Goal: Information Seeking & Learning: Check status

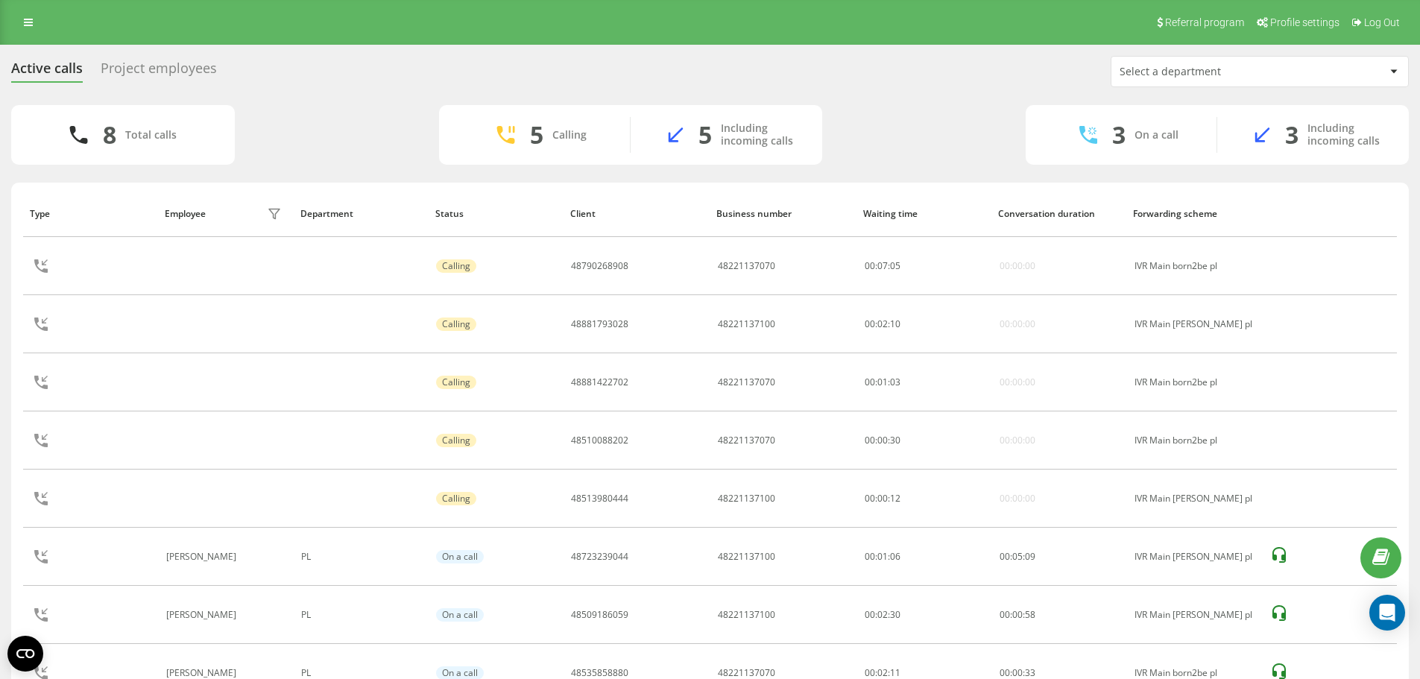
click at [177, 71] on div "Project employees" at bounding box center [159, 71] width 116 height 23
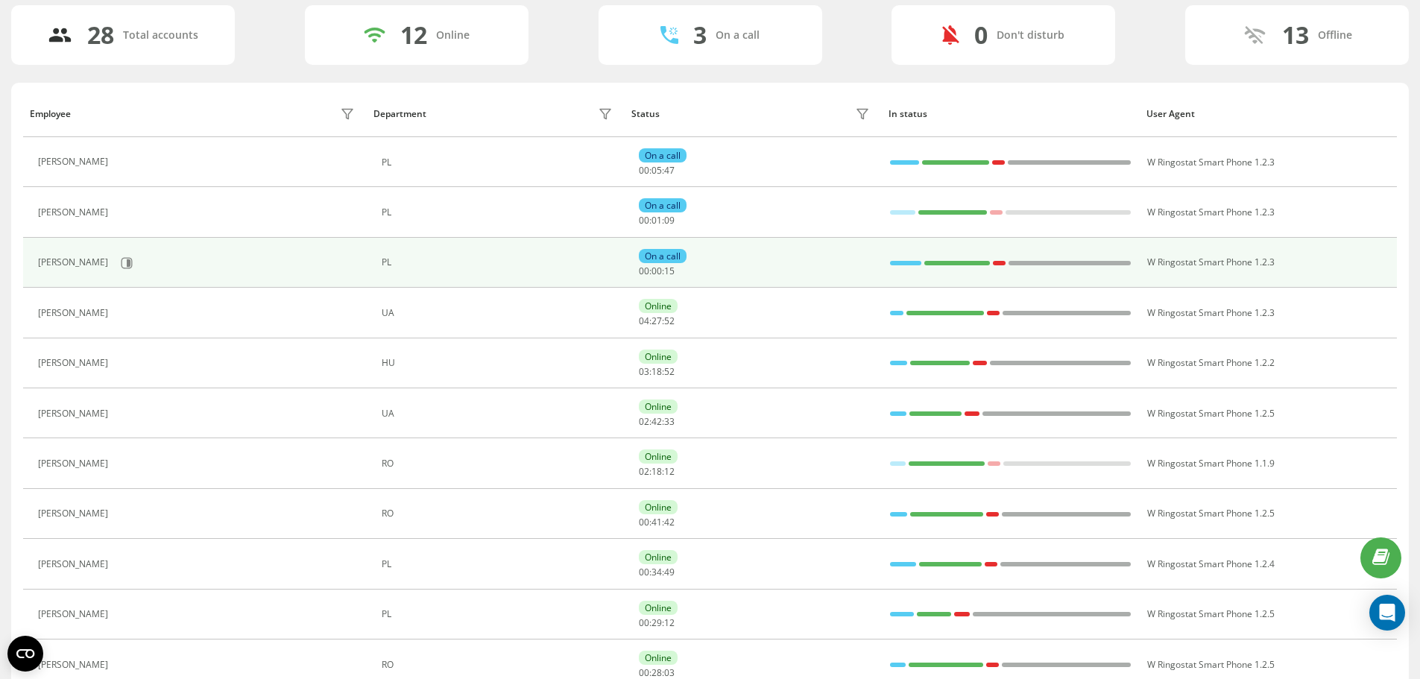
scroll to position [173, 0]
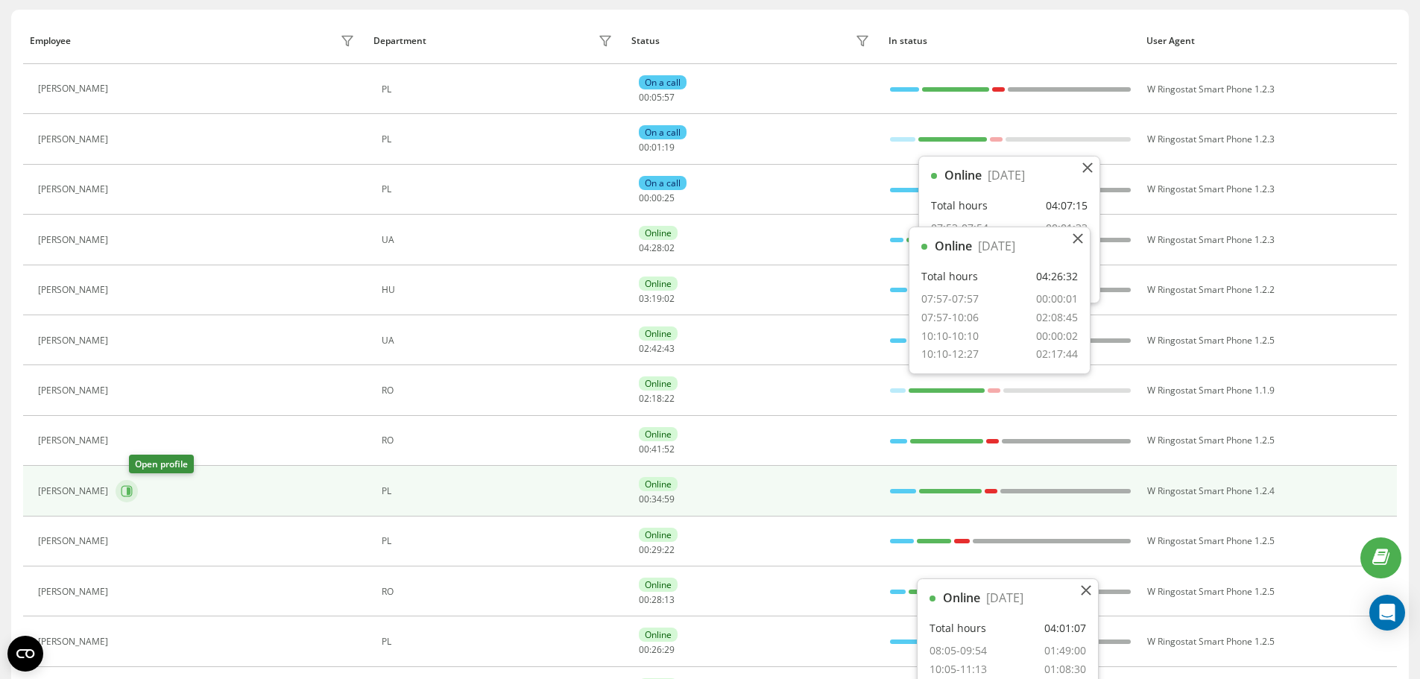
click at [133, 486] on icon at bounding box center [126, 490] width 11 height 11
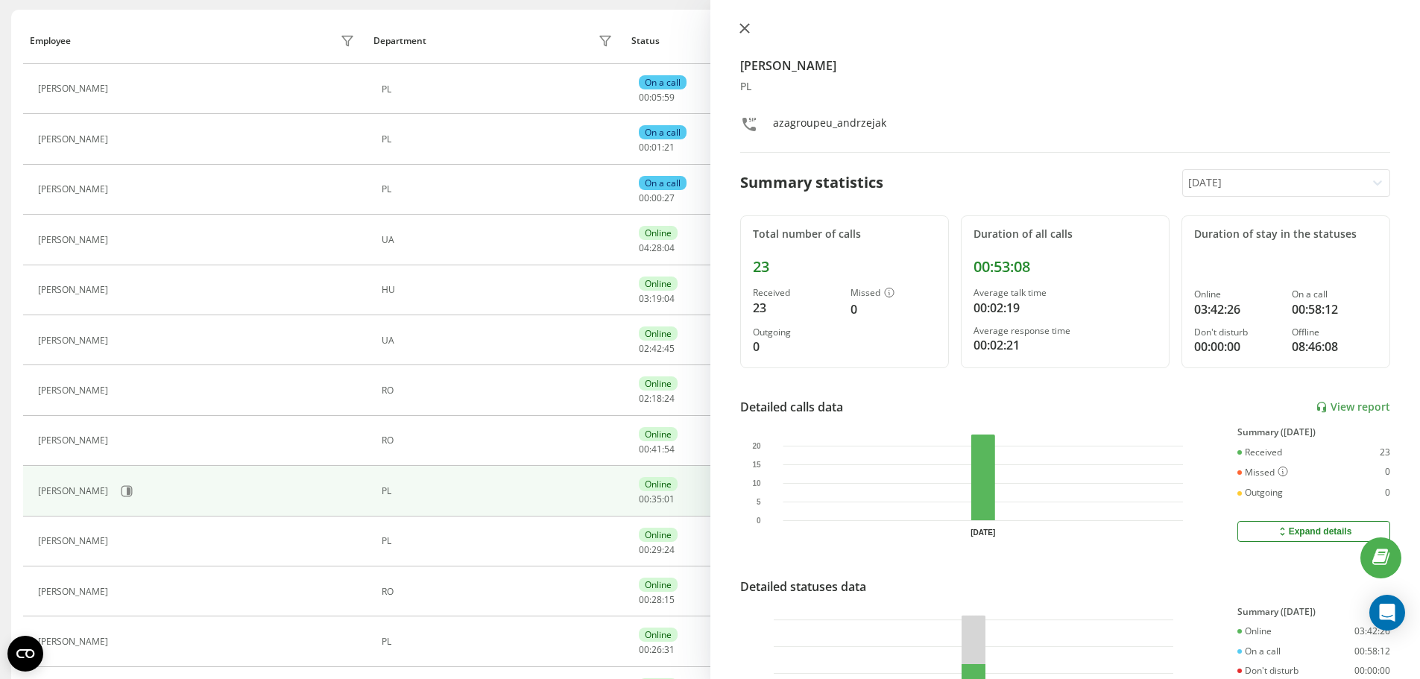
click at [746, 32] on icon at bounding box center [744, 28] width 10 height 10
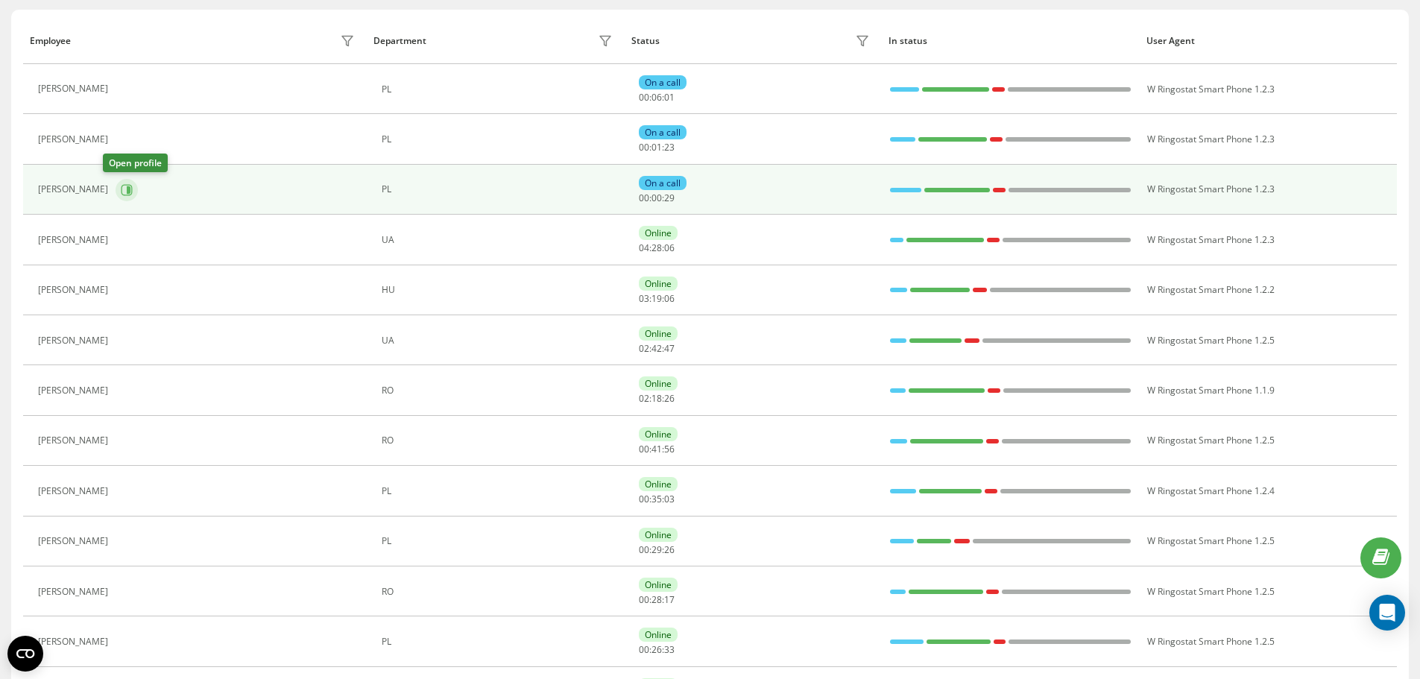
click at [119, 198] on button at bounding box center [127, 190] width 22 height 22
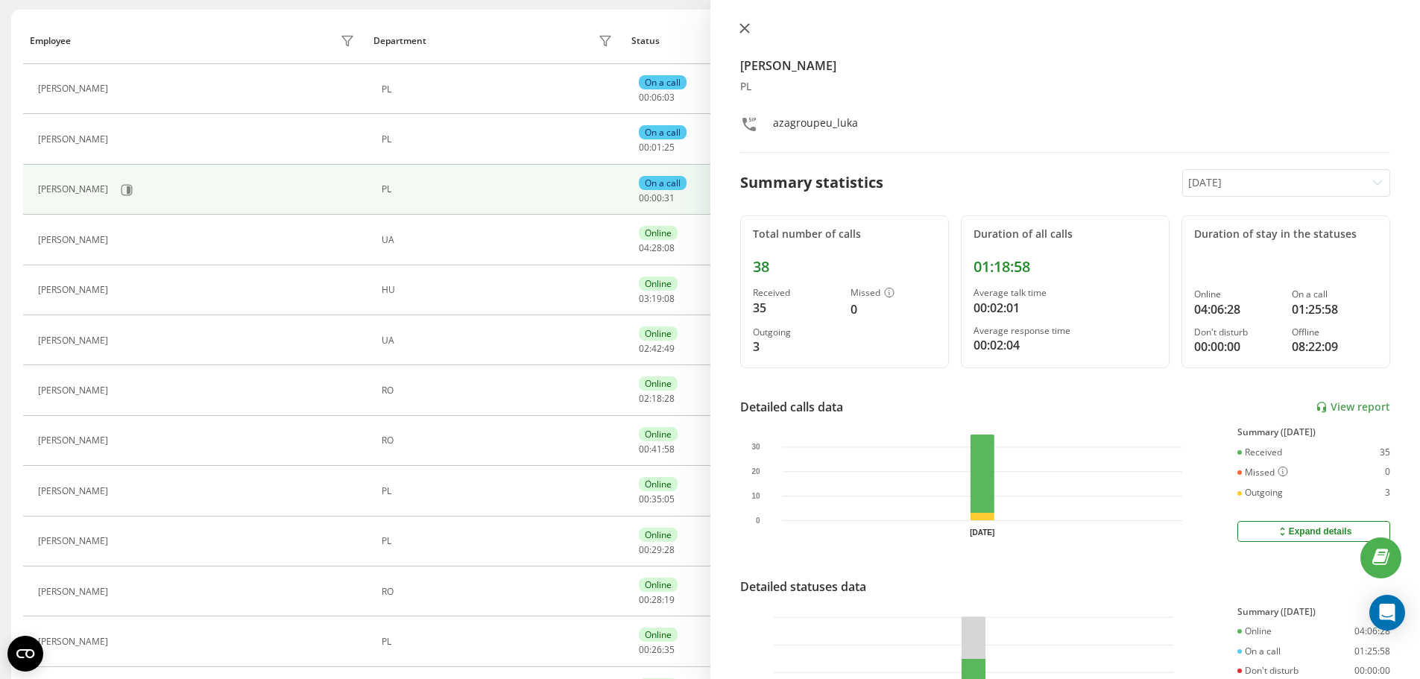
click at [745, 37] on button at bounding box center [744, 29] width 19 height 14
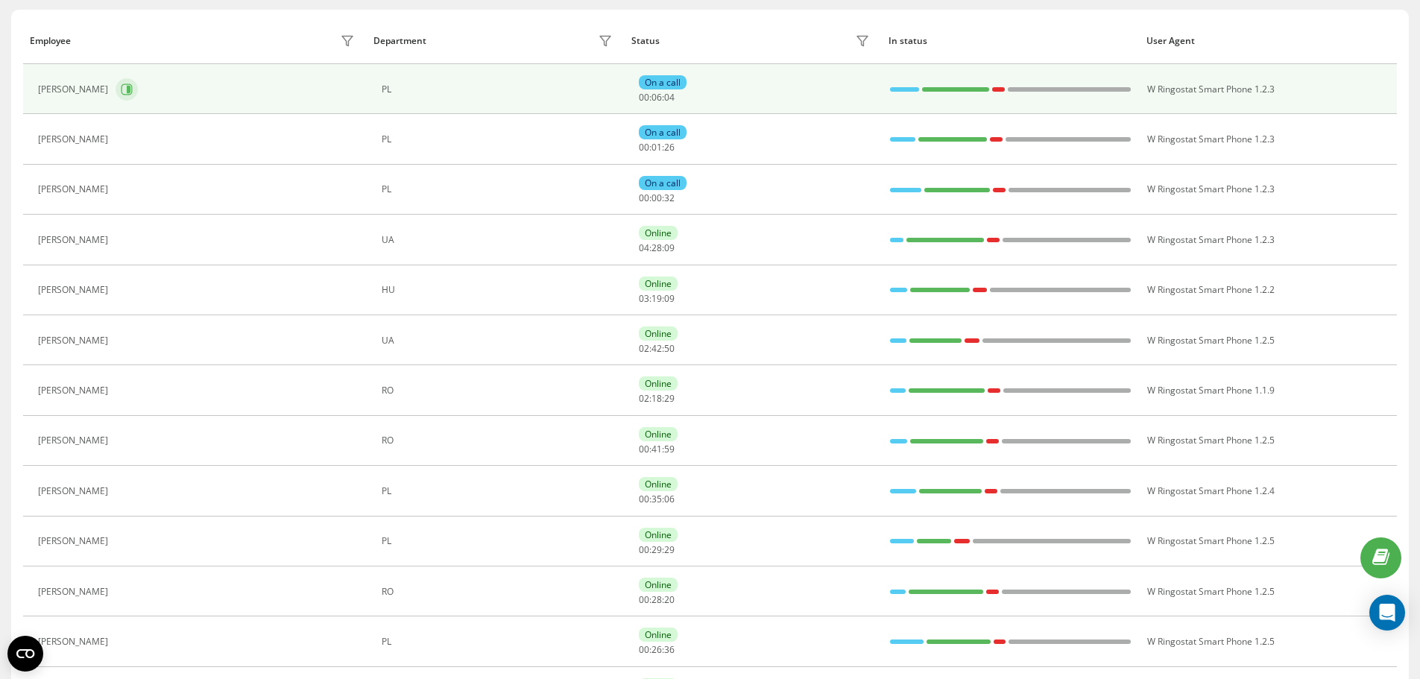
click at [130, 86] on icon at bounding box center [129, 89] width 4 height 7
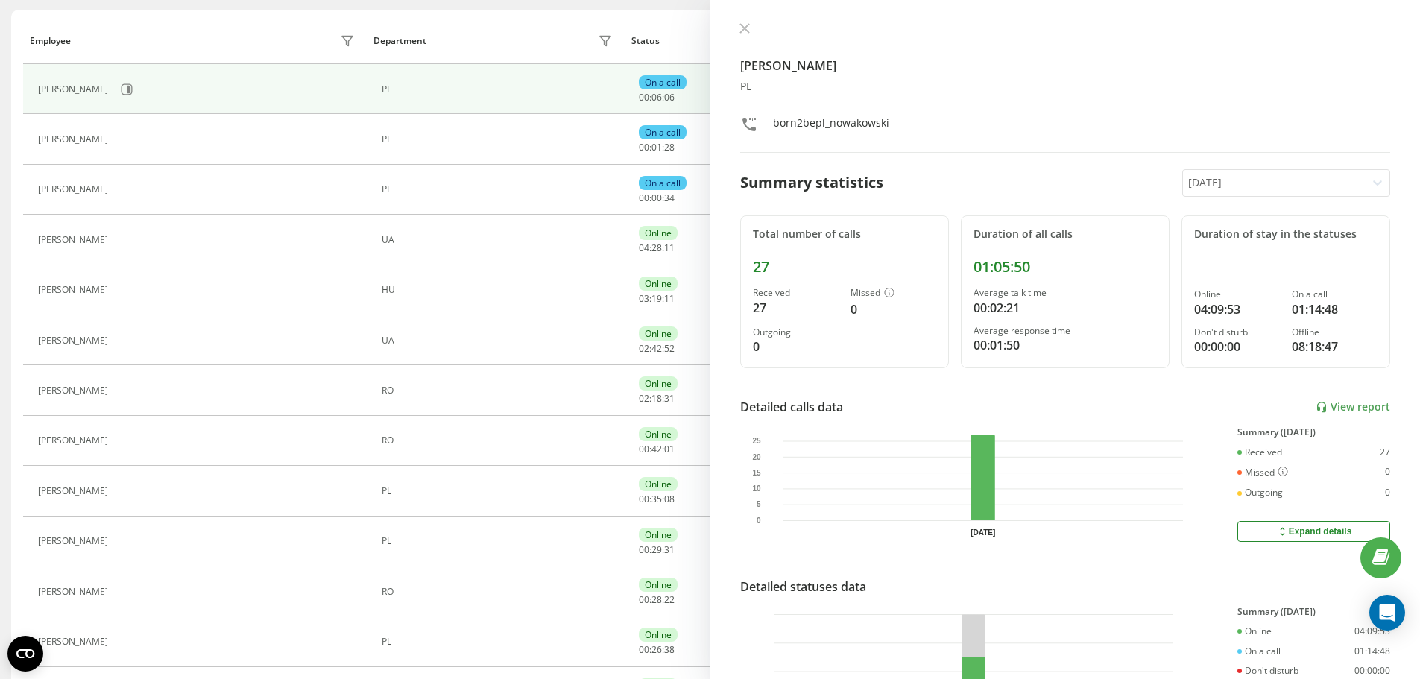
click at [746, 30] on icon at bounding box center [743, 28] width 9 height 9
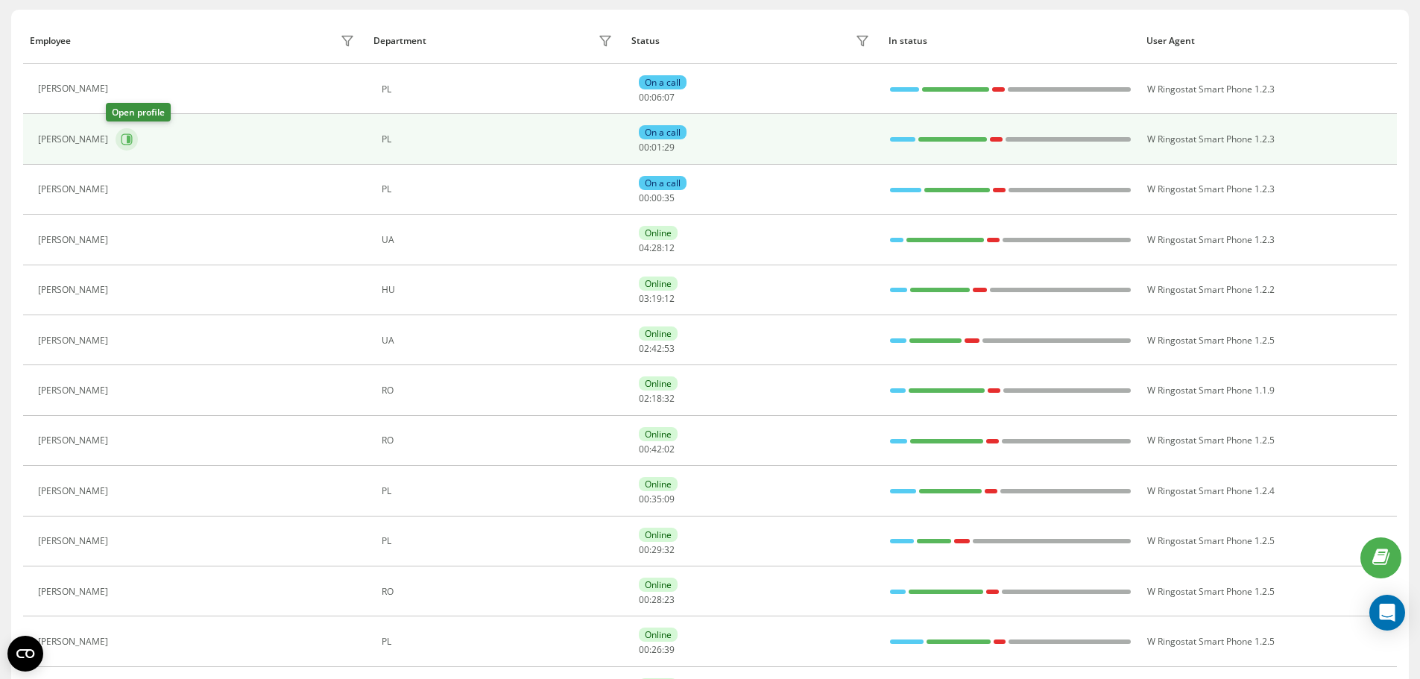
click at [116, 141] on button at bounding box center [127, 139] width 22 height 22
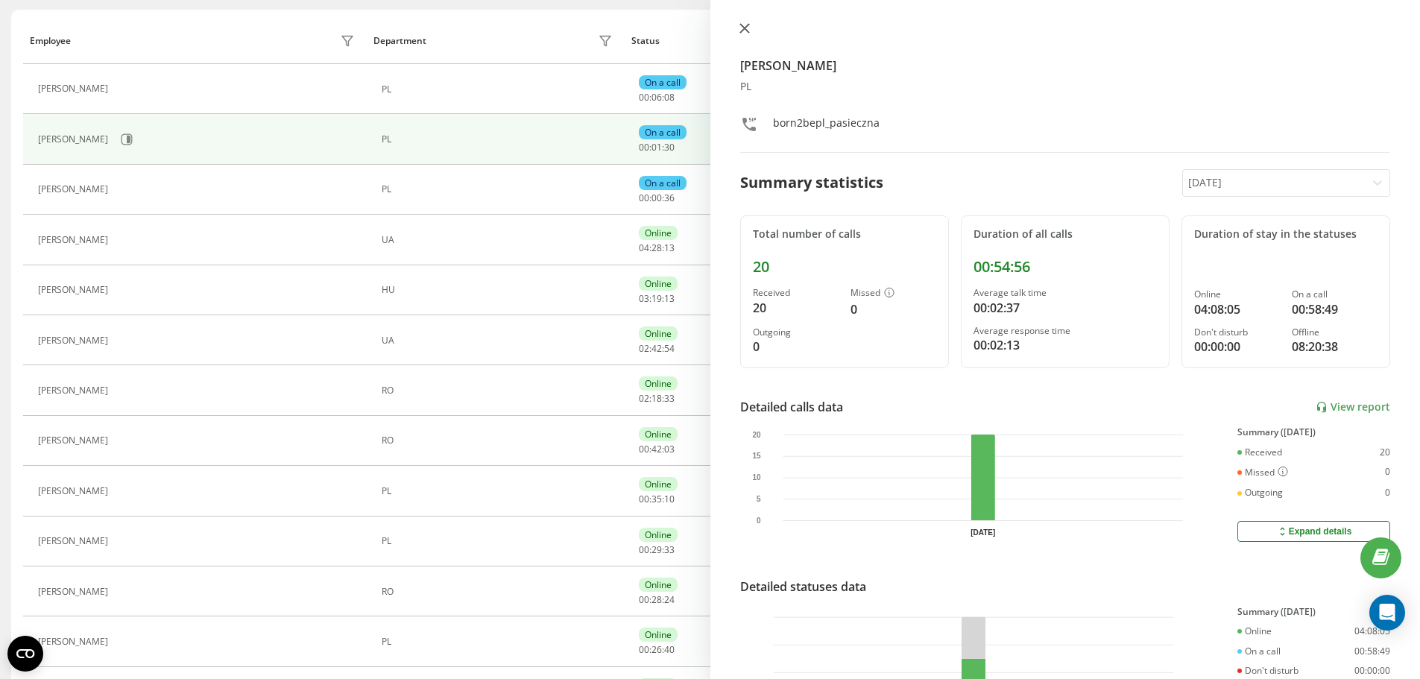
click at [746, 37] on button at bounding box center [744, 29] width 19 height 14
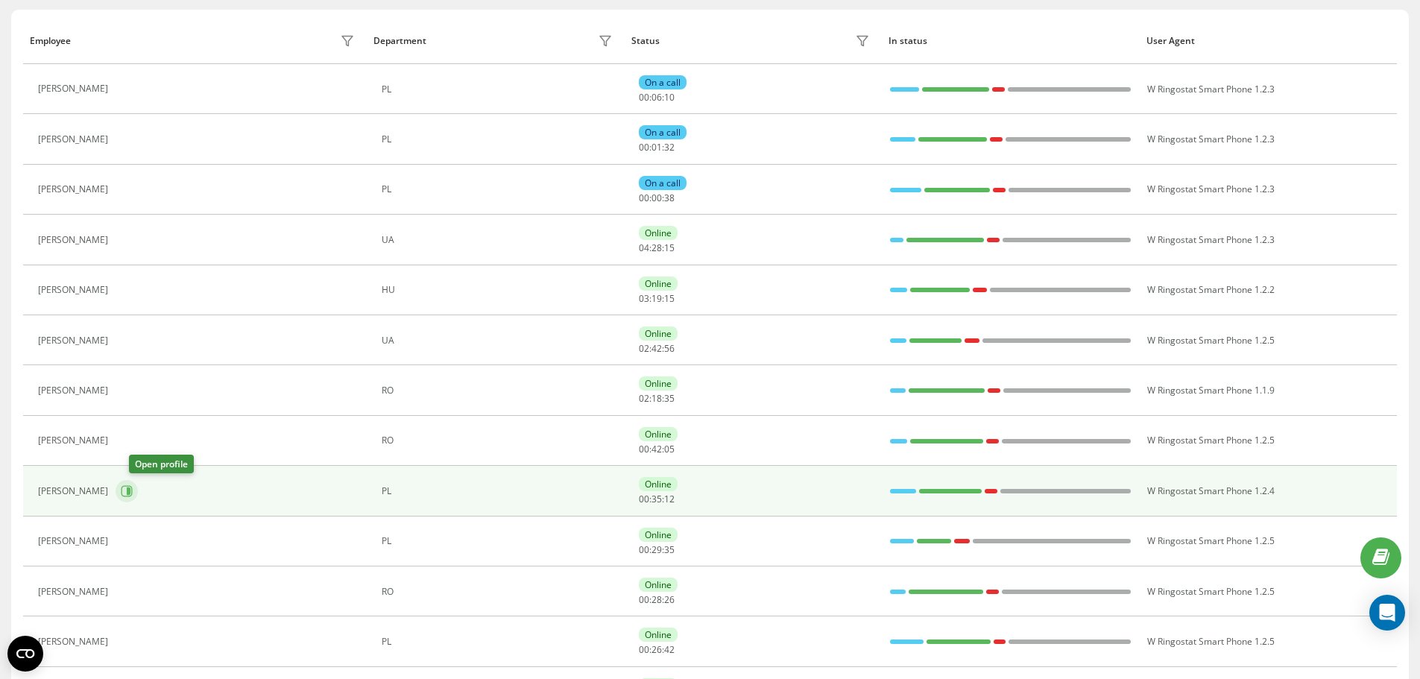
click at [133, 489] on icon at bounding box center [127, 491] width 12 height 12
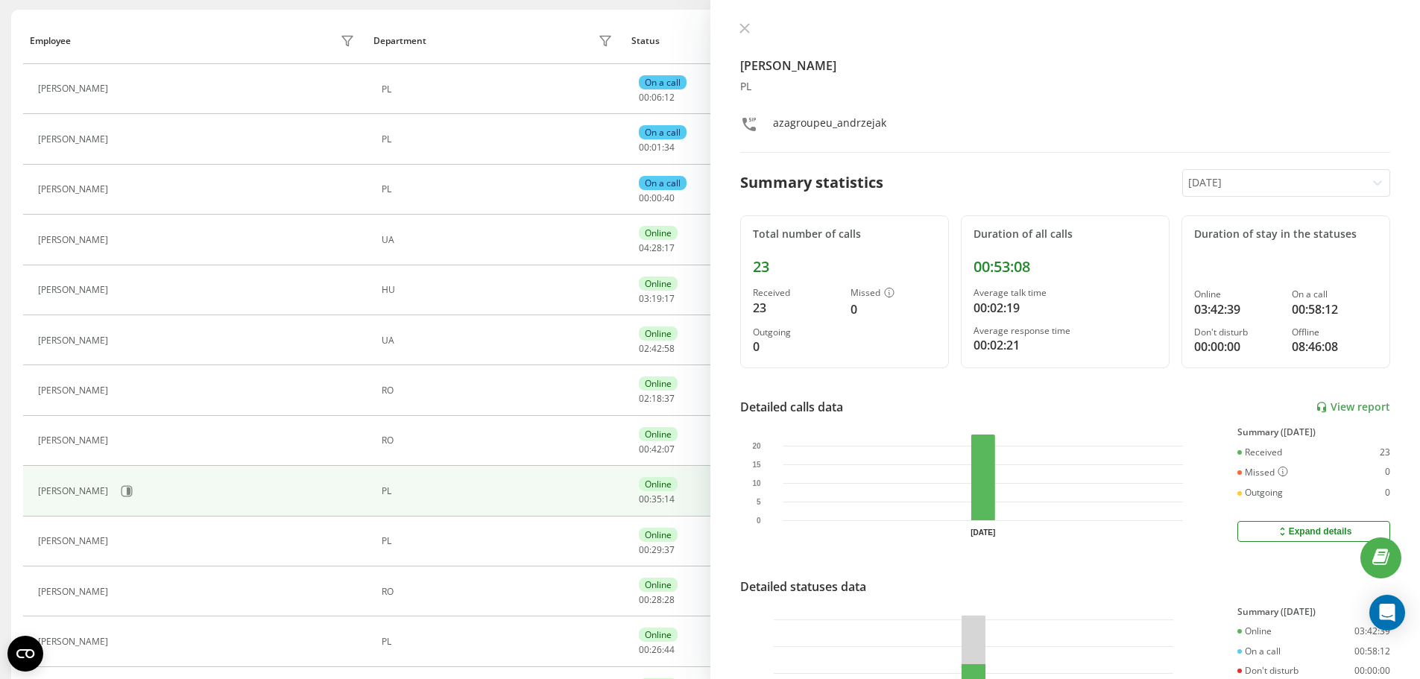
click at [749, 24] on icon at bounding box center [744, 28] width 10 height 10
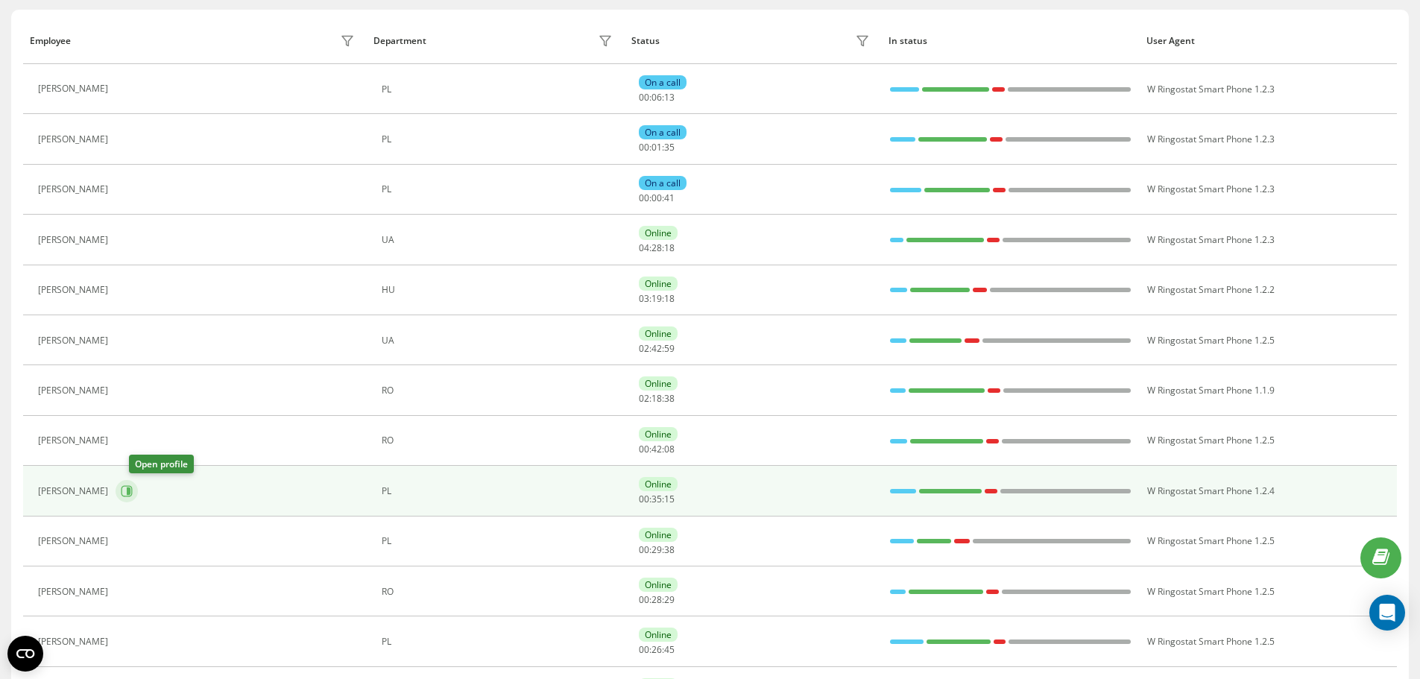
click at [133, 494] on icon at bounding box center [127, 491] width 12 height 12
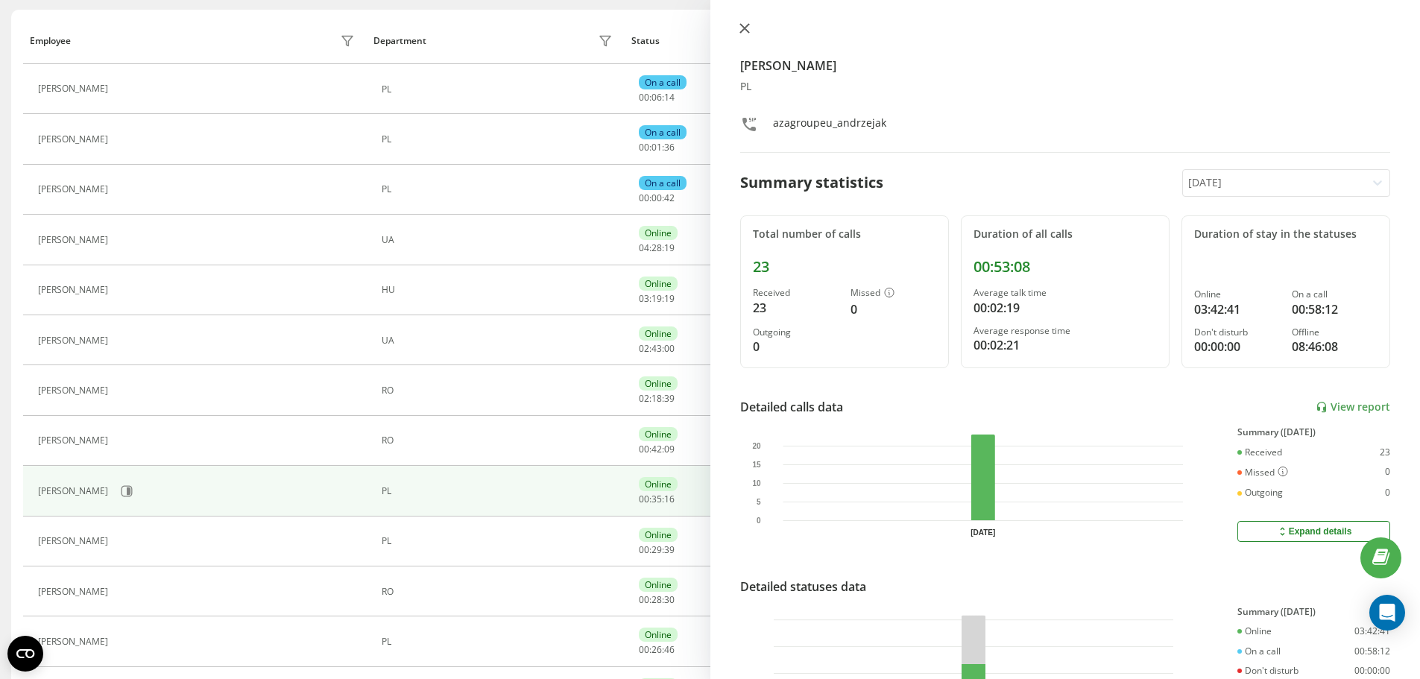
click at [735, 33] on button at bounding box center [744, 29] width 19 height 14
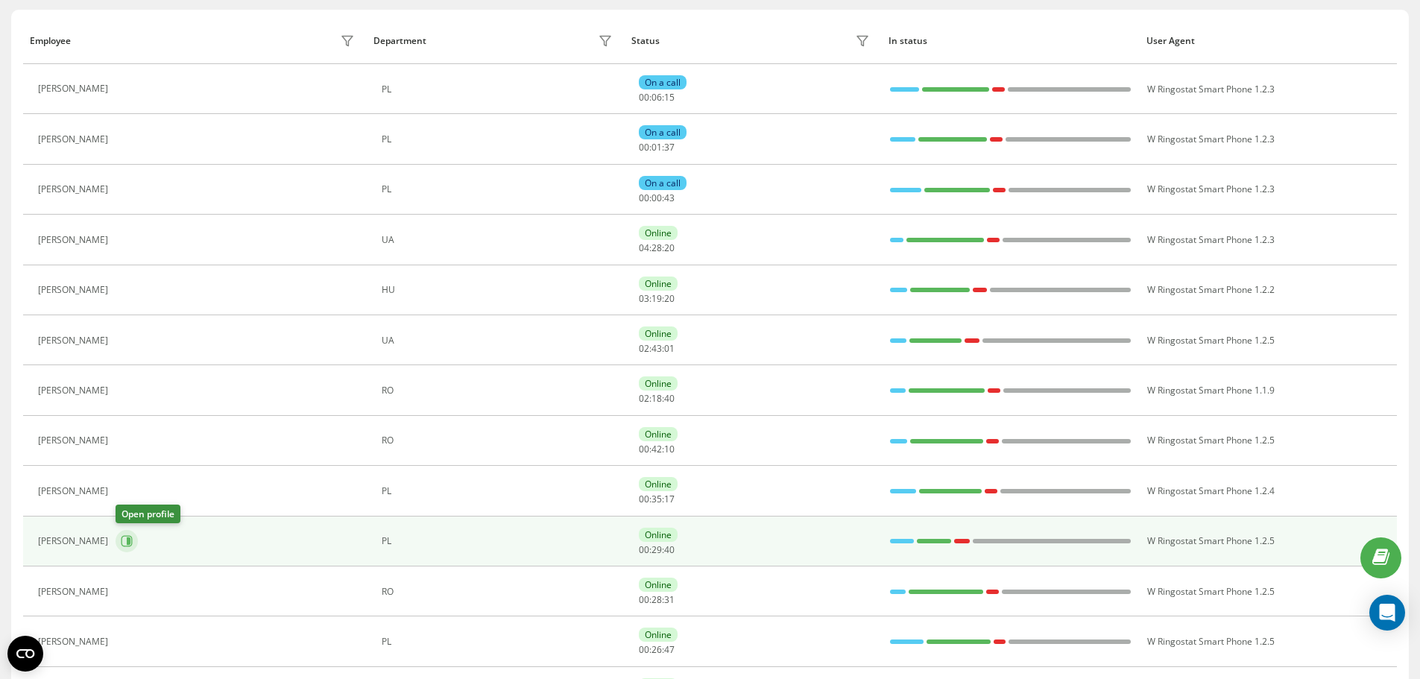
click at [125, 544] on icon at bounding box center [127, 541] width 12 height 12
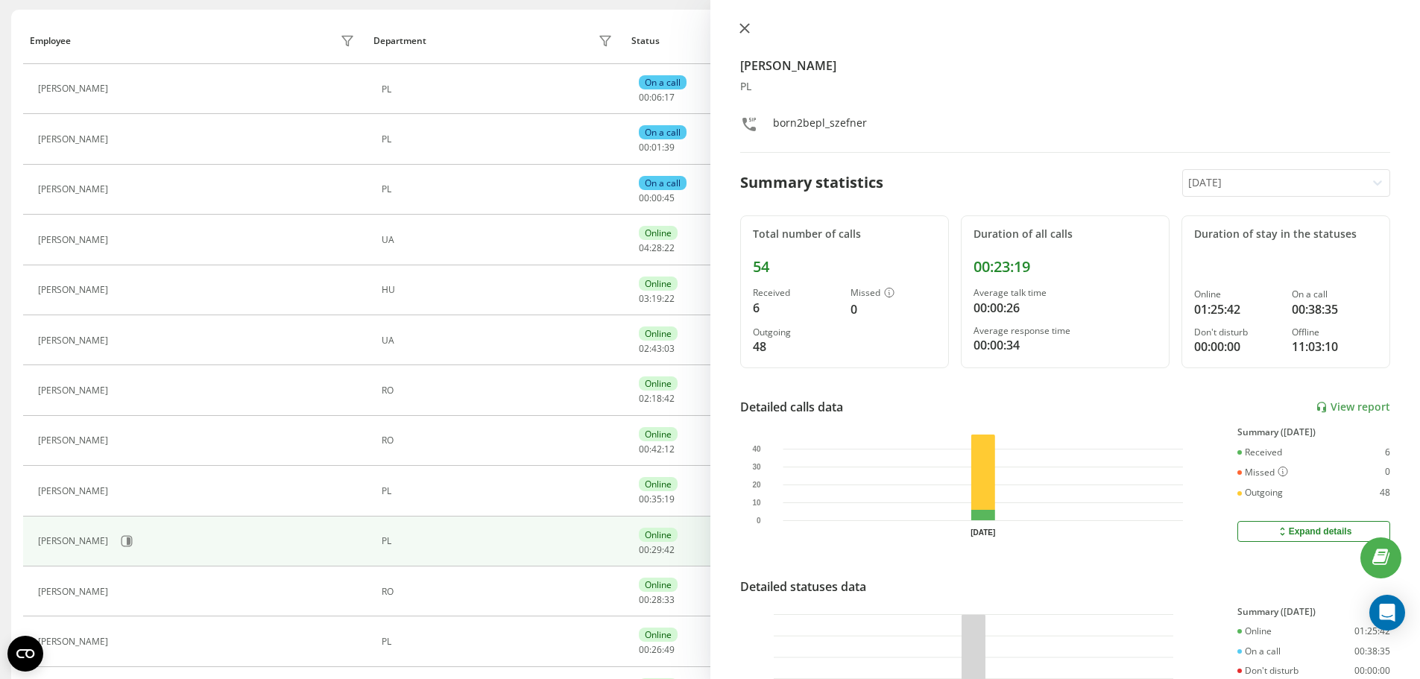
click at [747, 24] on icon at bounding box center [744, 28] width 10 height 10
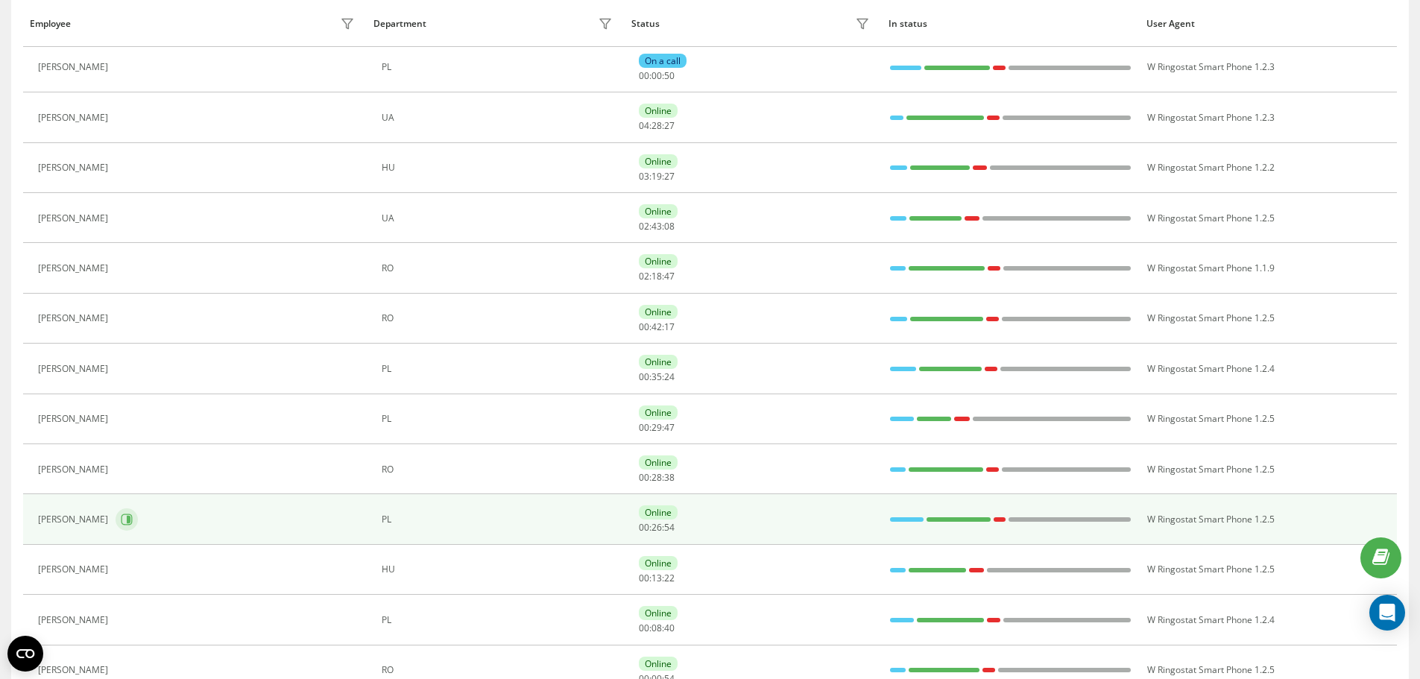
scroll to position [322, 0]
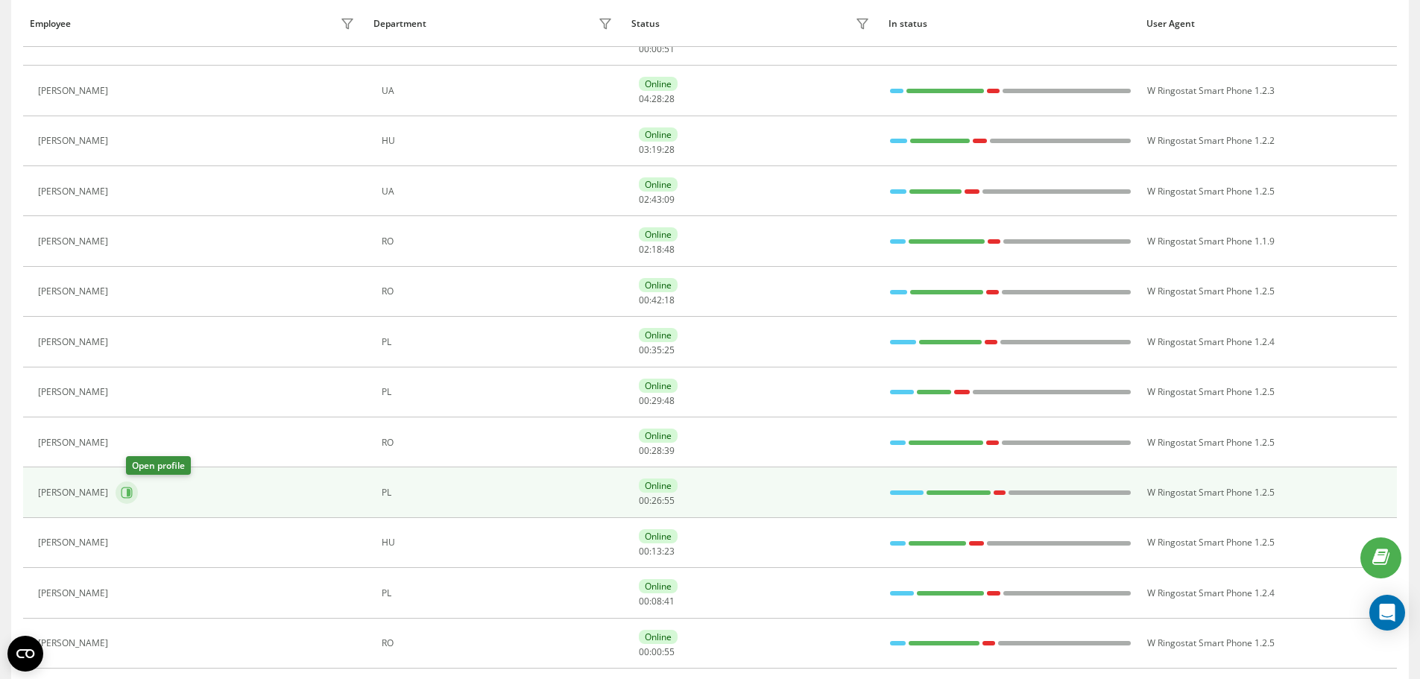
click at [133, 487] on icon at bounding box center [127, 493] width 12 height 12
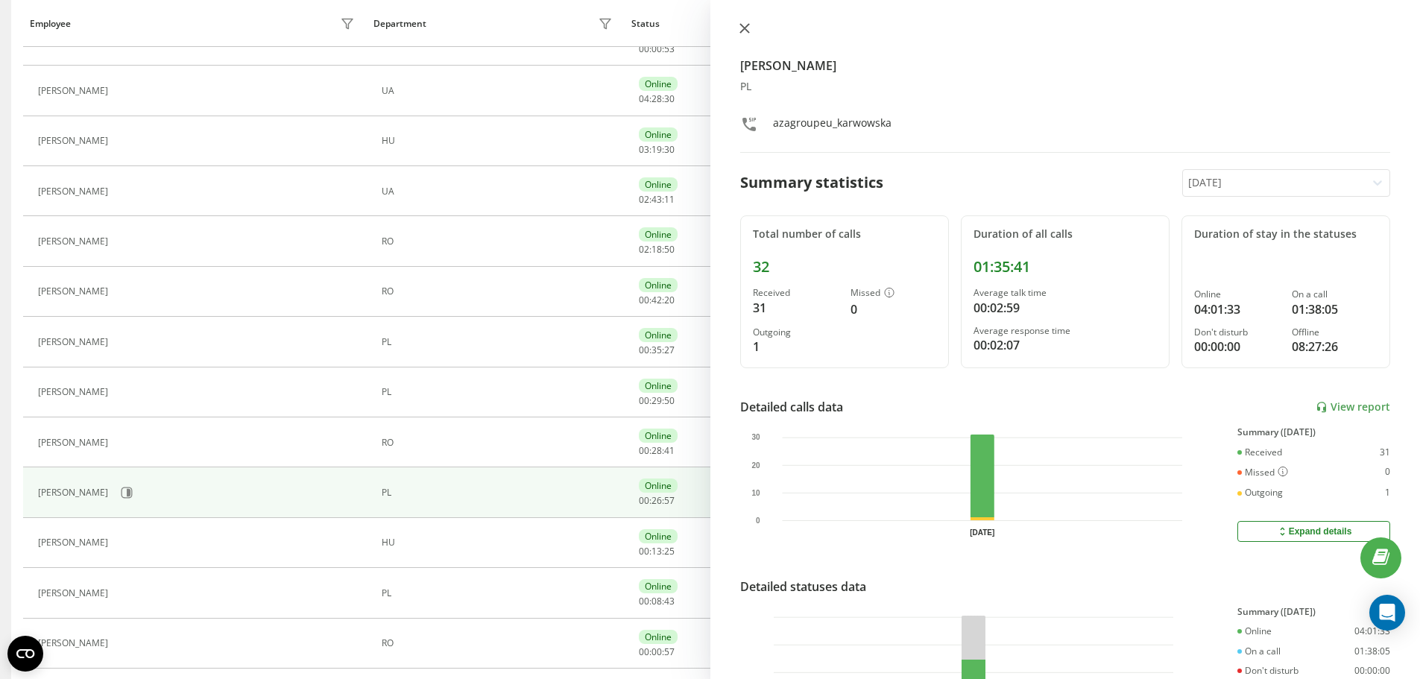
click at [751, 33] on button at bounding box center [744, 29] width 19 height 14
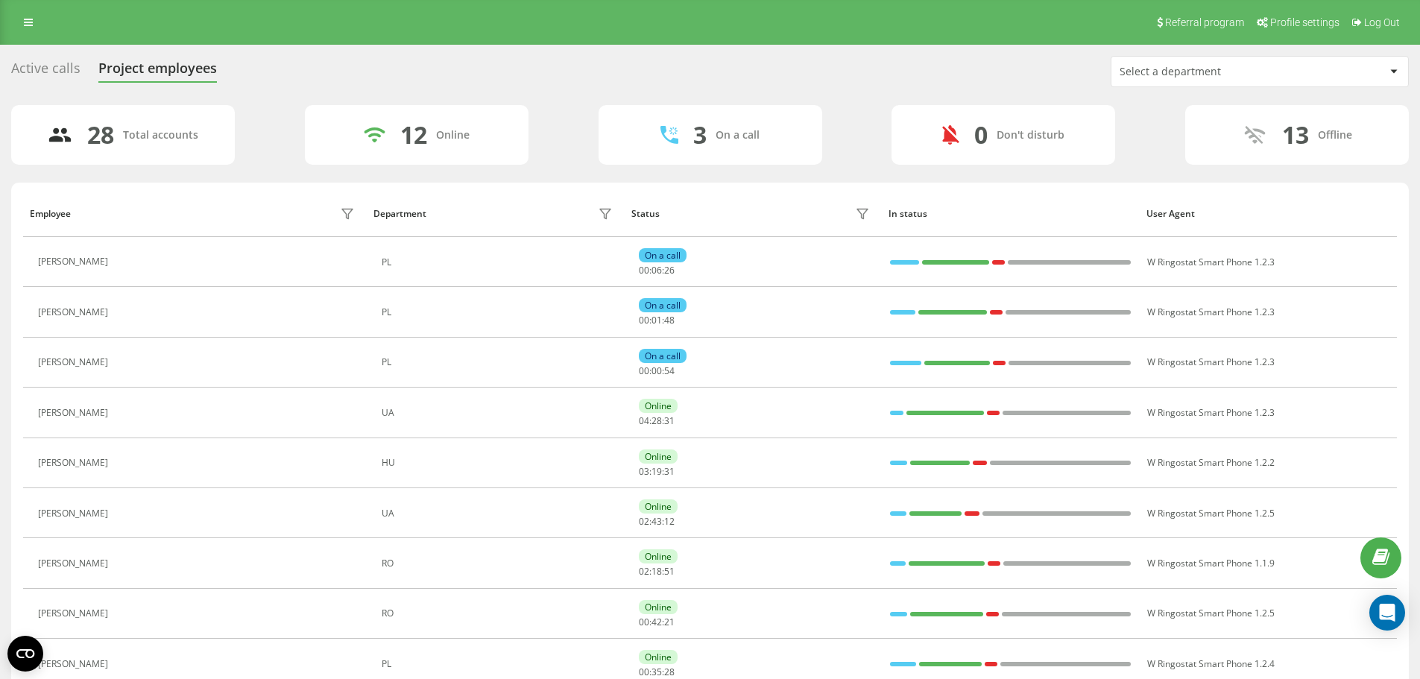
click at [34, 77] on div "Active calls" at bounding box center [45, 71] width 69 height 23
